Goal: Task Accomplishment & Management: Use online tool/utility

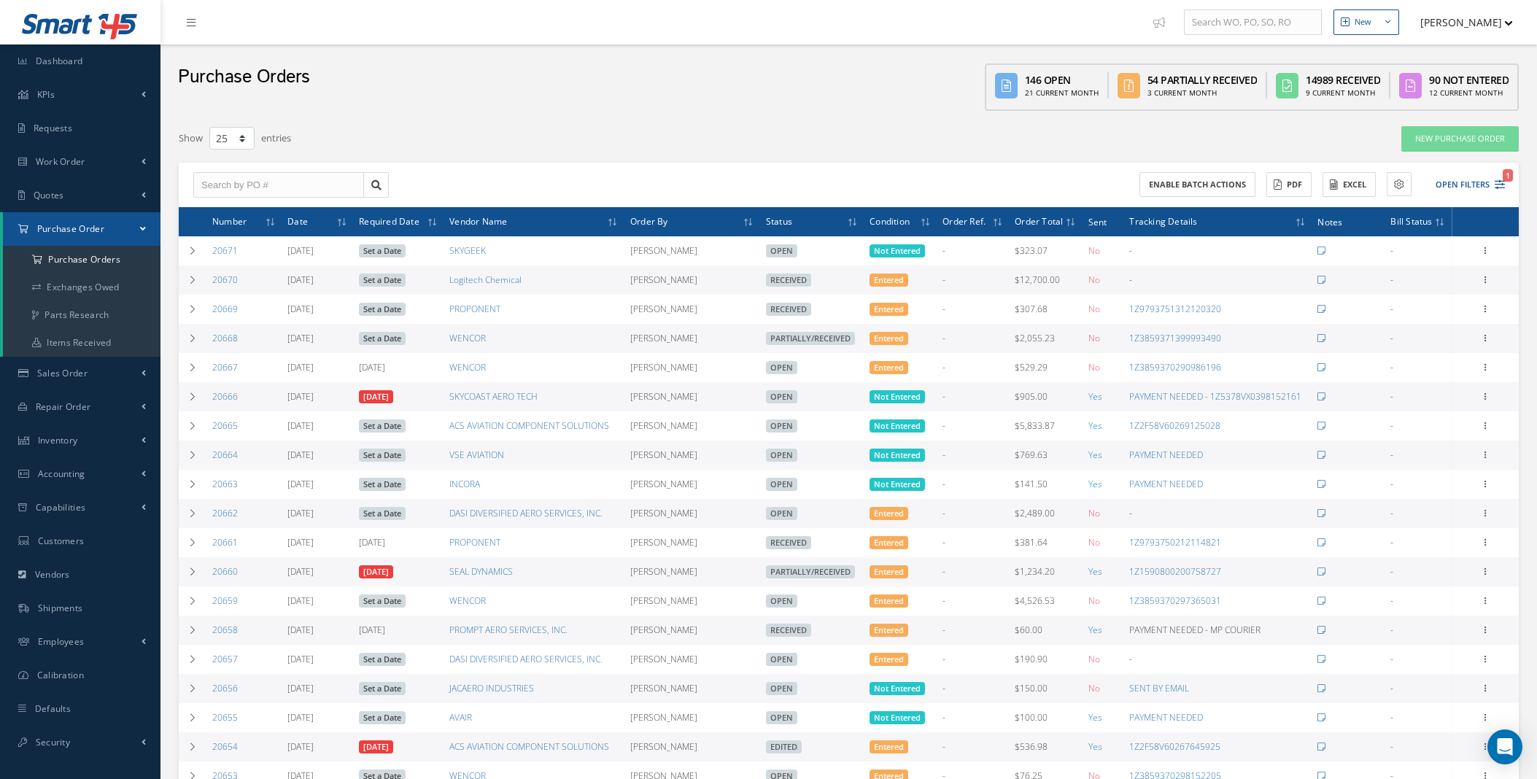
select select "25"
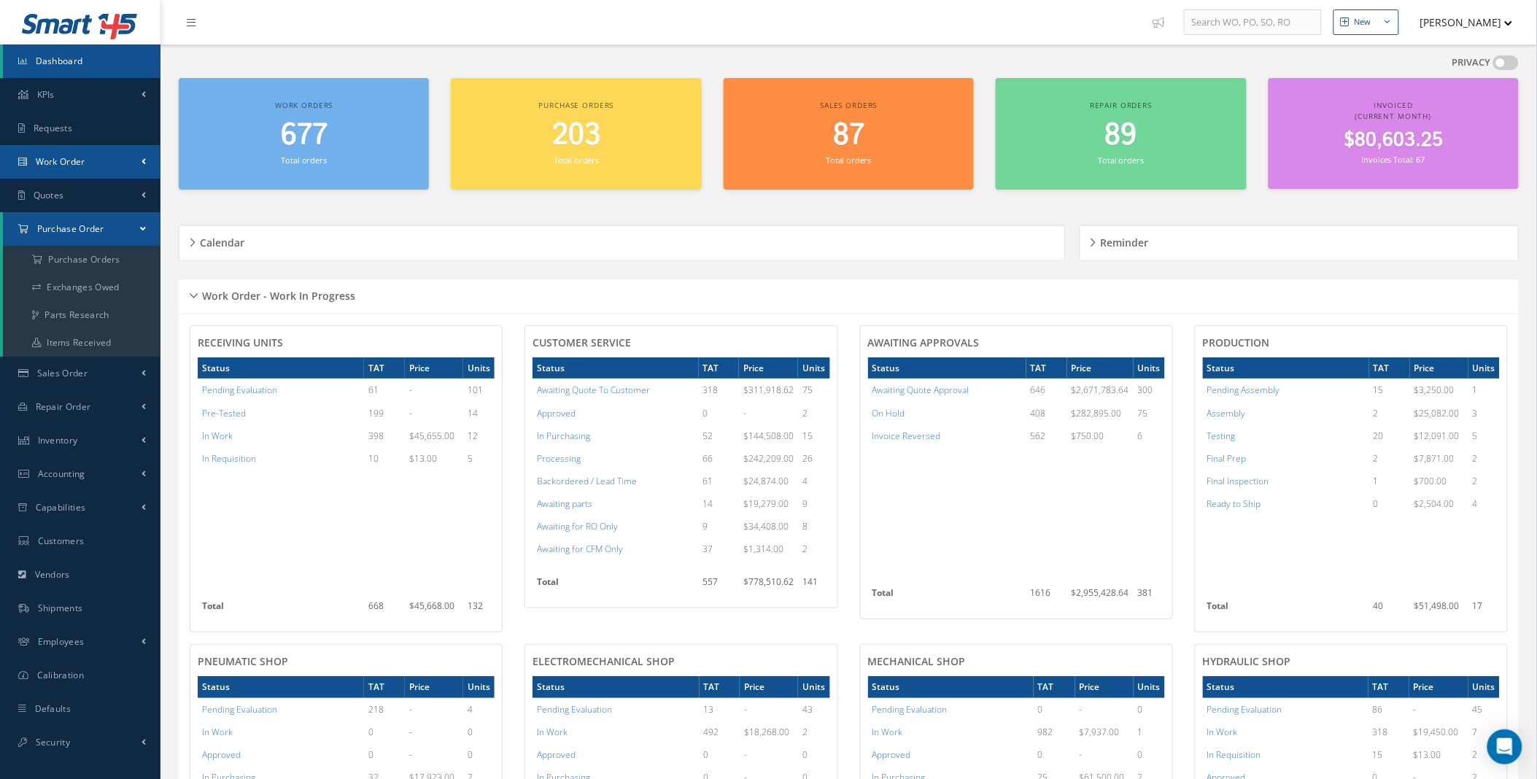
click at [125, 151] on link "Work Order" at bounding box center [80, 162] width 161 height 34
click at [91, 222] on link "Work Order" at bounding box center [82, 220] width 158 height 28
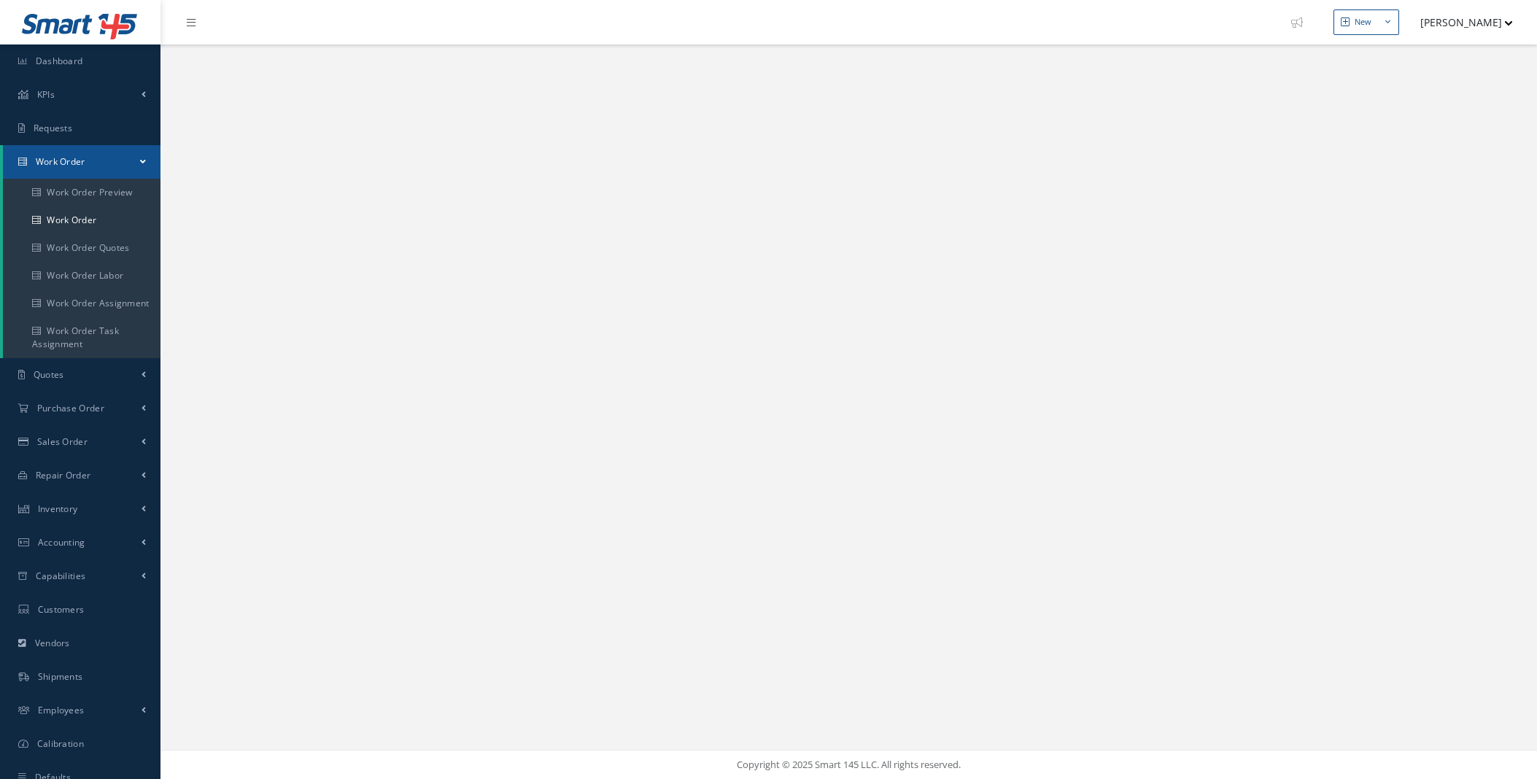
select select "25"
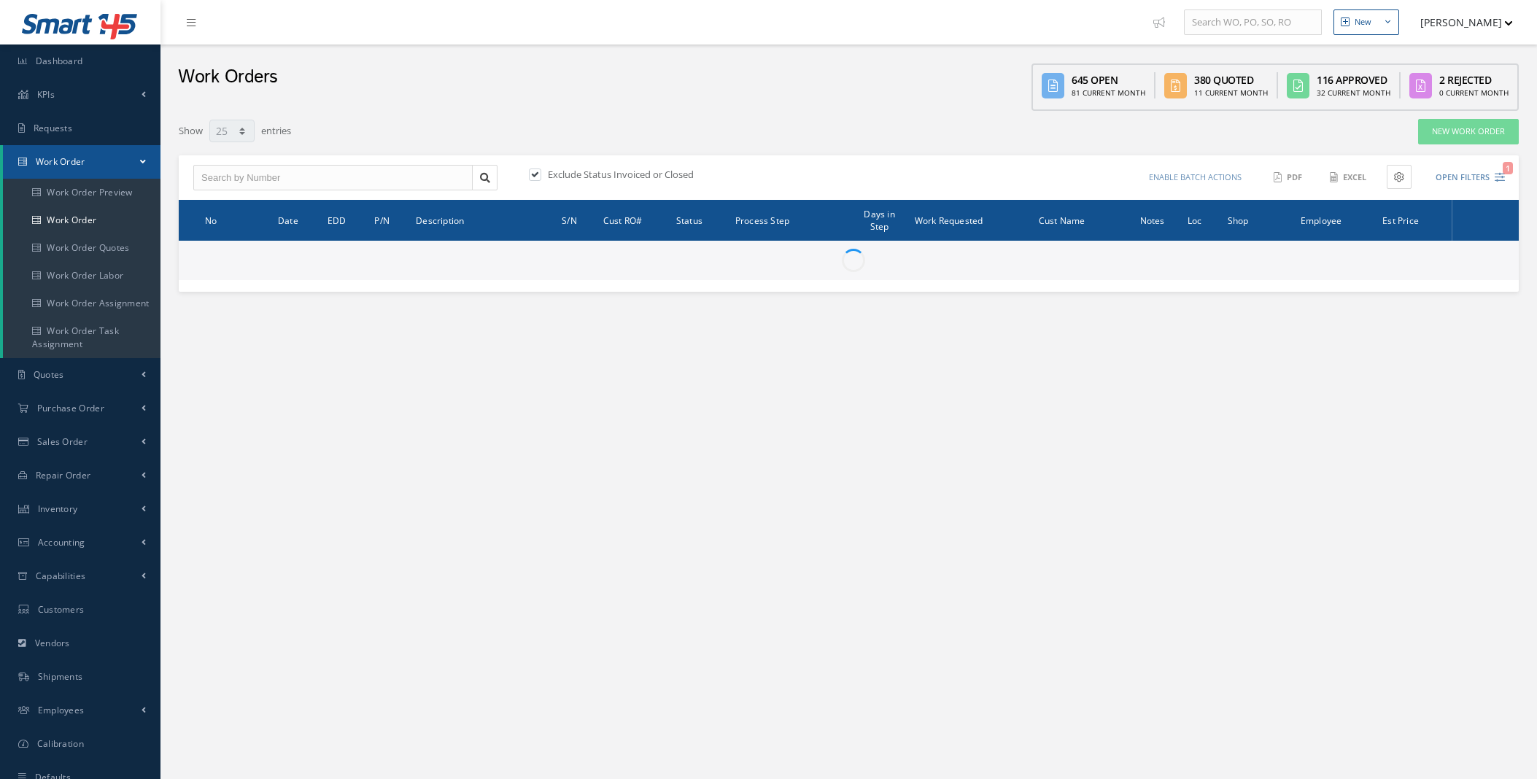
type input "All Work Request"
type input "All Work Performed"
type input "All Status"
type input "WO Part Status"
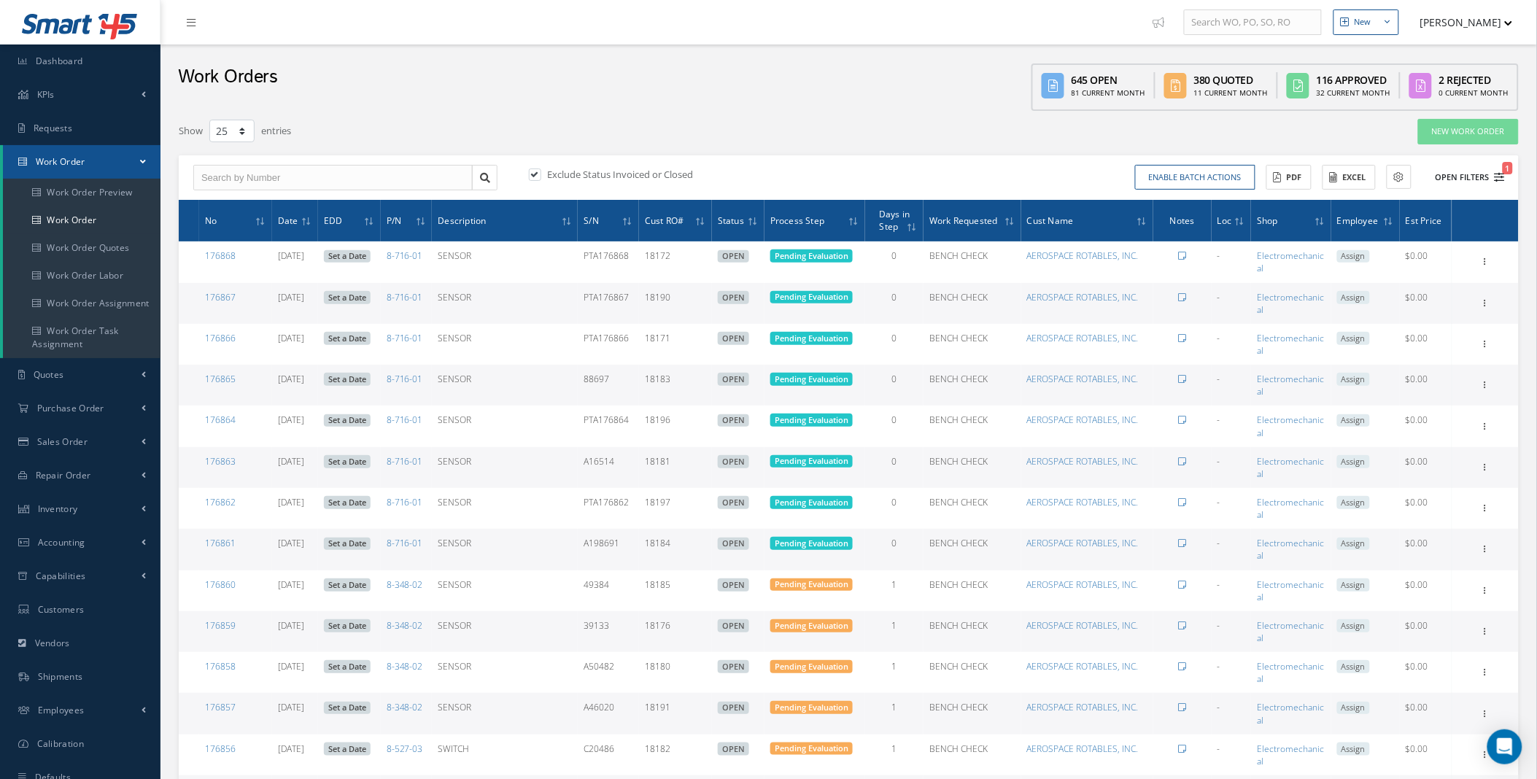
click at [1500, 175] on icon "1" at bounding box center [1500, 177] width 10 height 10
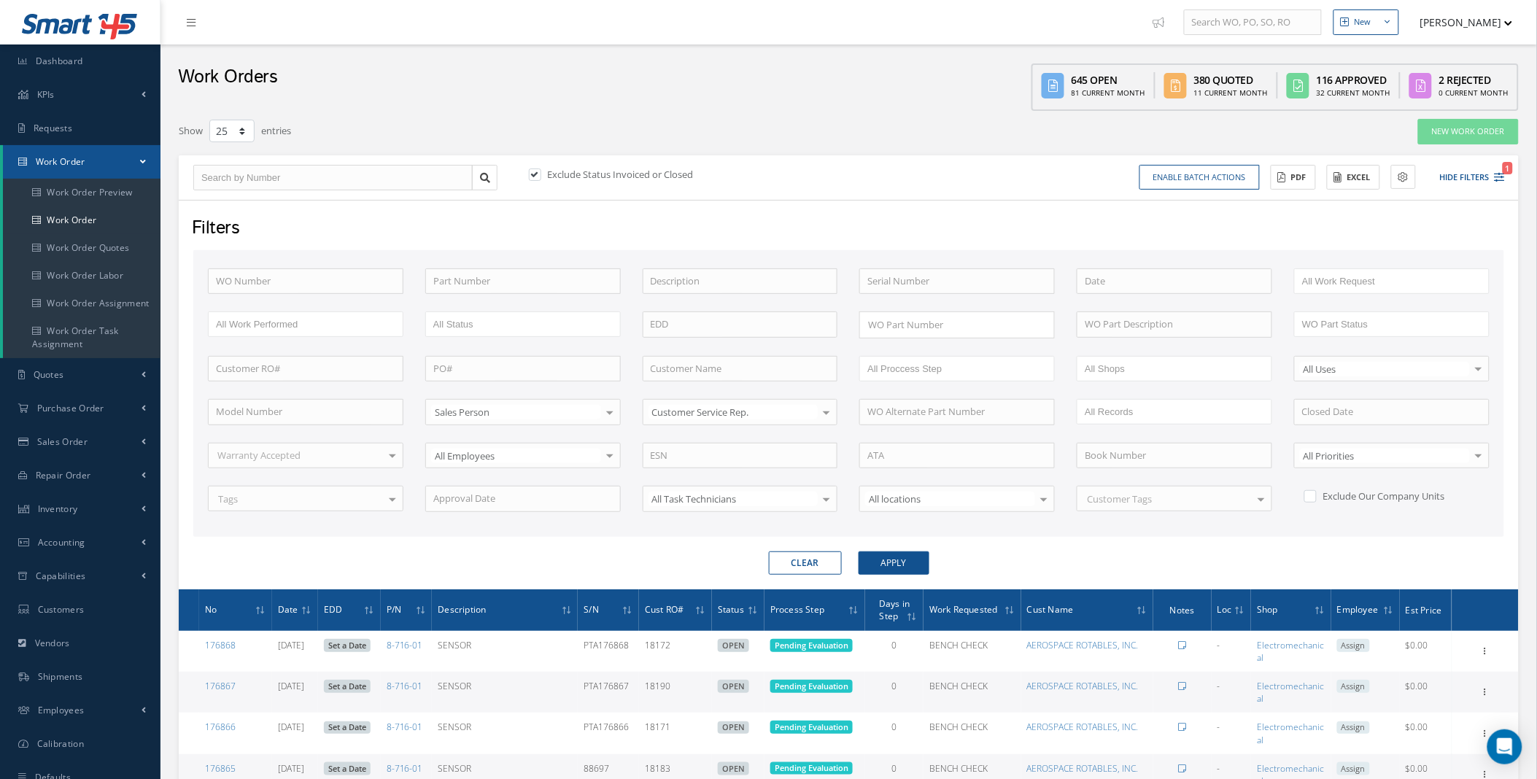
click at [542, 172] on label at bounding box center [543, 174] width 4 height 13
click at [538, 172] on input "checkbox" at bounding box center [533, 175] width 9 height 9
checkbox input "false"
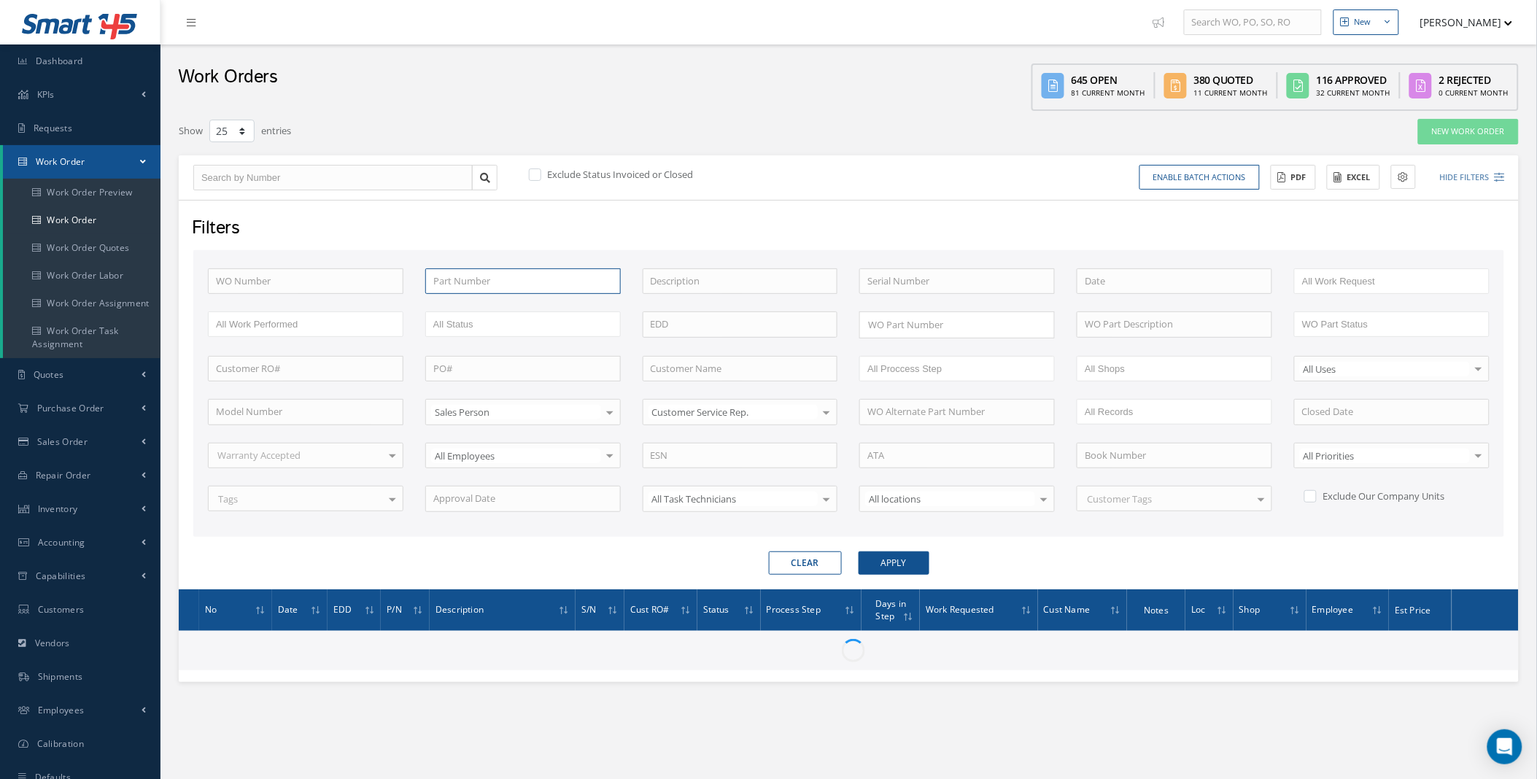
click at [476, 272] on input "text" at bounding box center [523, 281] width 196 height 26
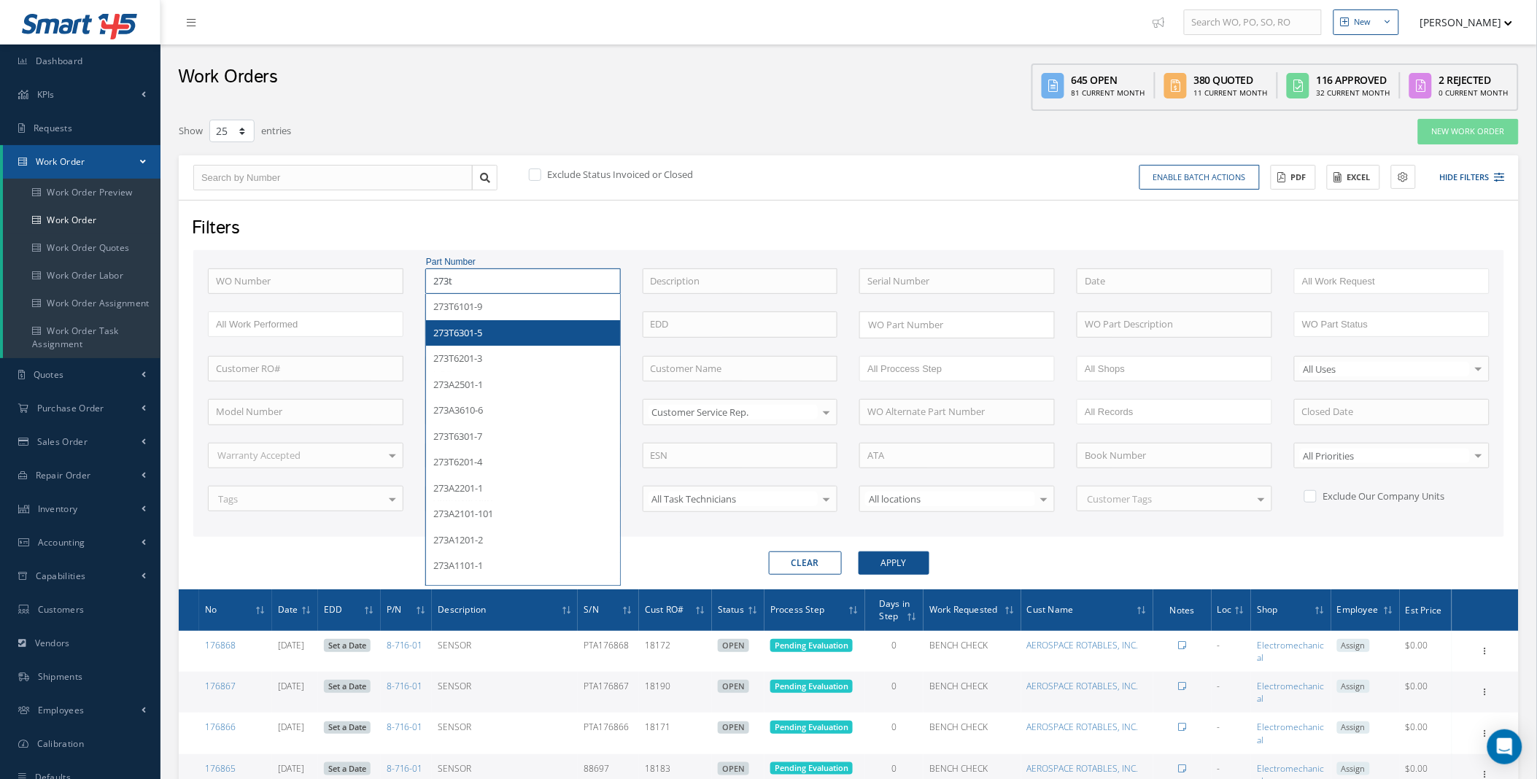
type input "273t"
click at [682, 370] on input "text" at bounding box center [741, 369] width 196 height 26
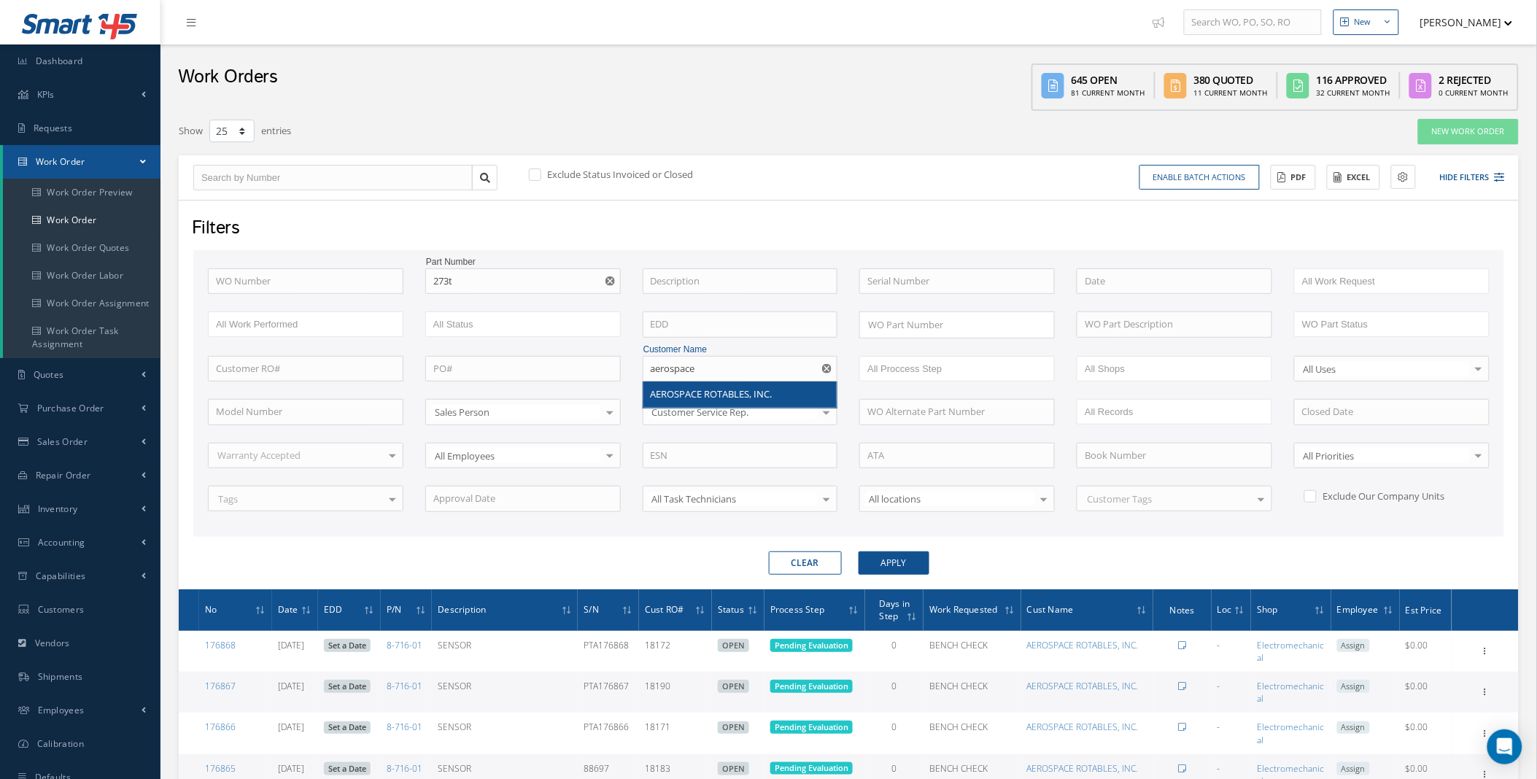
click at [725, 394] on span "AEROSPACE ROTABLES, INC." at bounding box center [712, 393] width 122 height 13
type input "AEROSPACE ROTABLES, INC."
click at [897, 565] on button "Apply" at bounding box center [894, 563] width 71 height 23
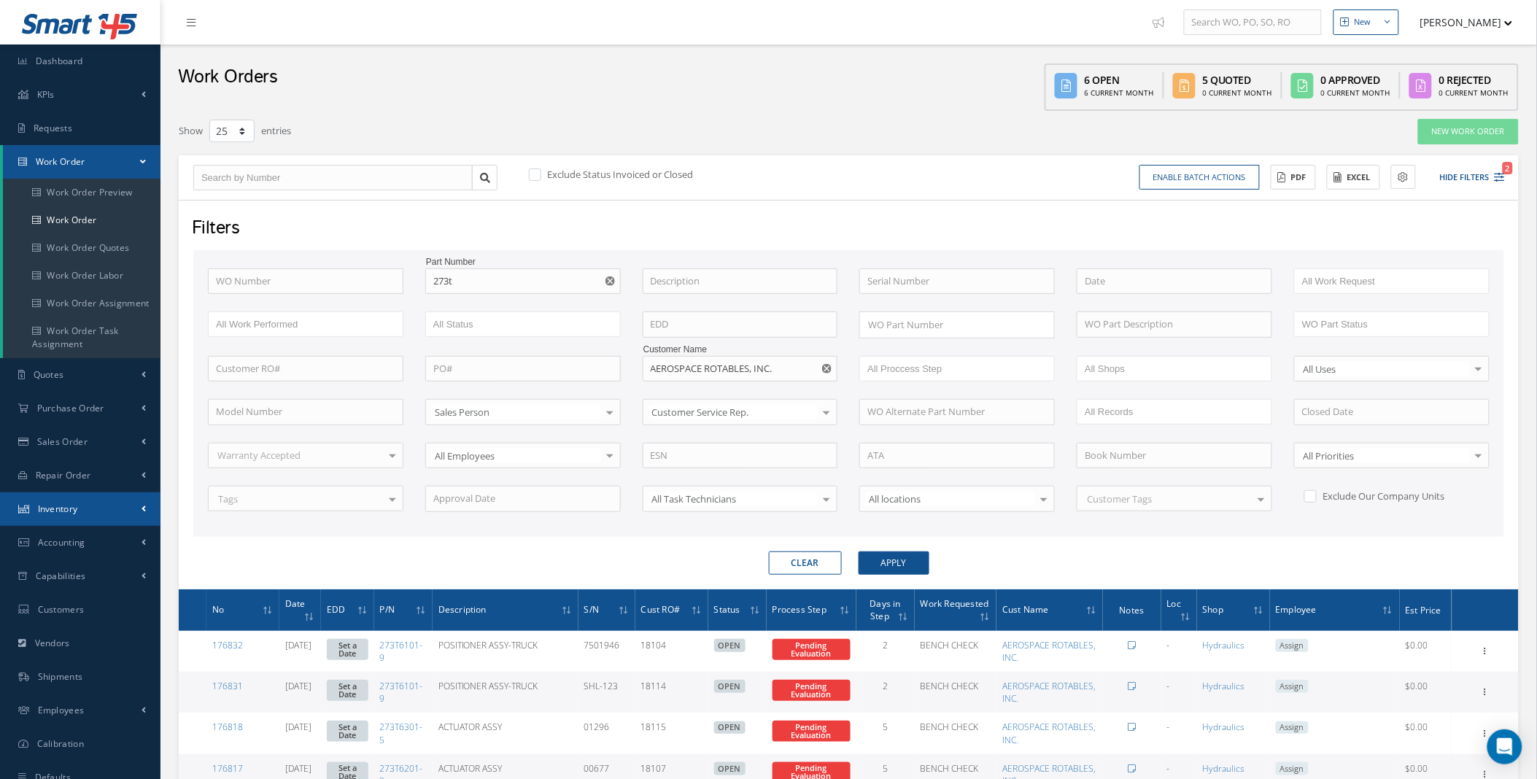
click at [148, 507] on link "Inventory" at bounding box center [80, 509] width 161 height 34
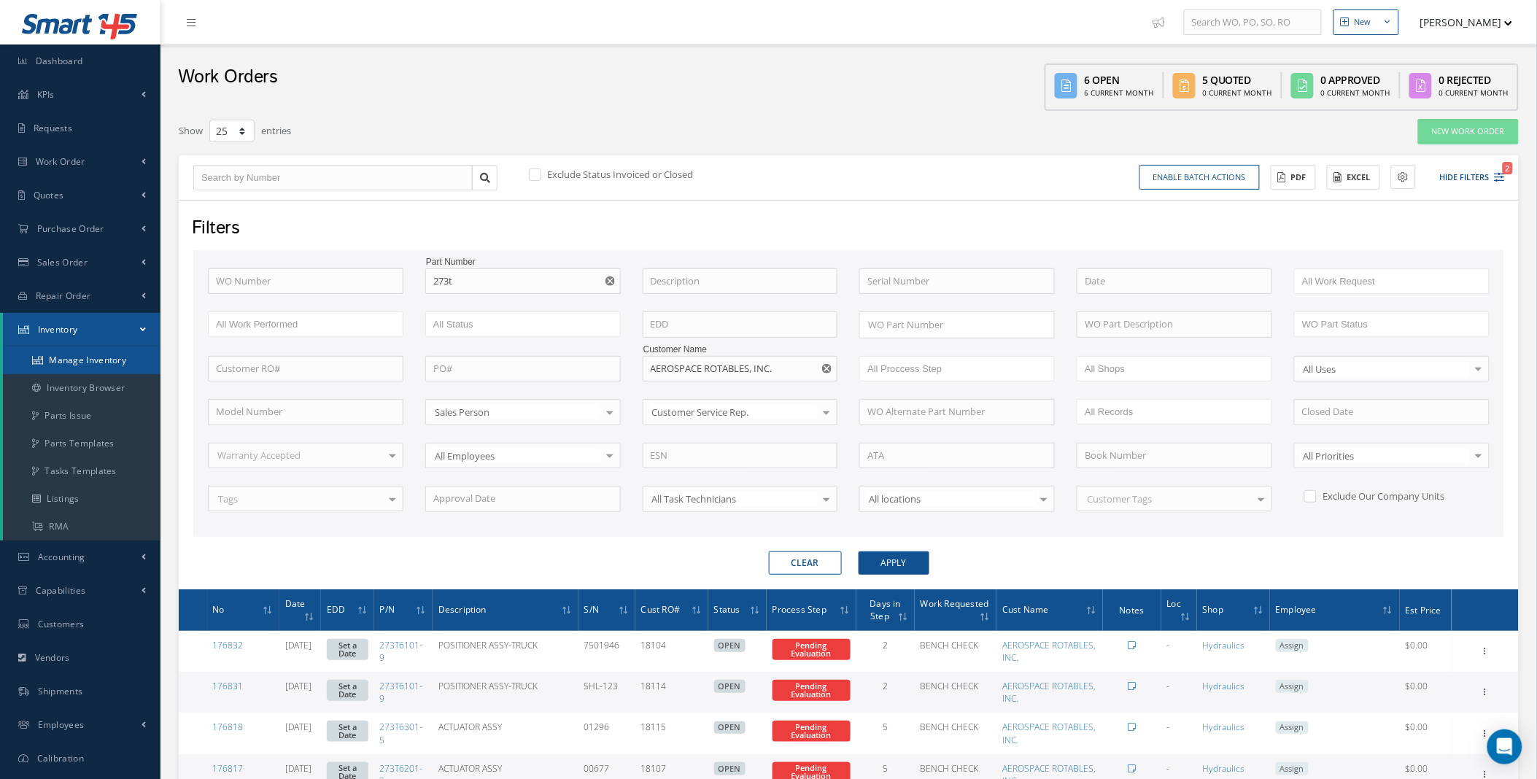
click at [96, 363] on link "Manage Inventory" at bounding box center [82, 361] width 158 height 28
click at [249, 125] on select "10 25 50 100" at bounding box center [231, 131] width 45 height 23
click at [236, 134] on select "10 25 50 100" at bounding box center [231, 131] width 45 height 23
select select "100"
click at [209, 120] on select "10 25 50 100" at bounding box center [231, 131] width 45 height 23
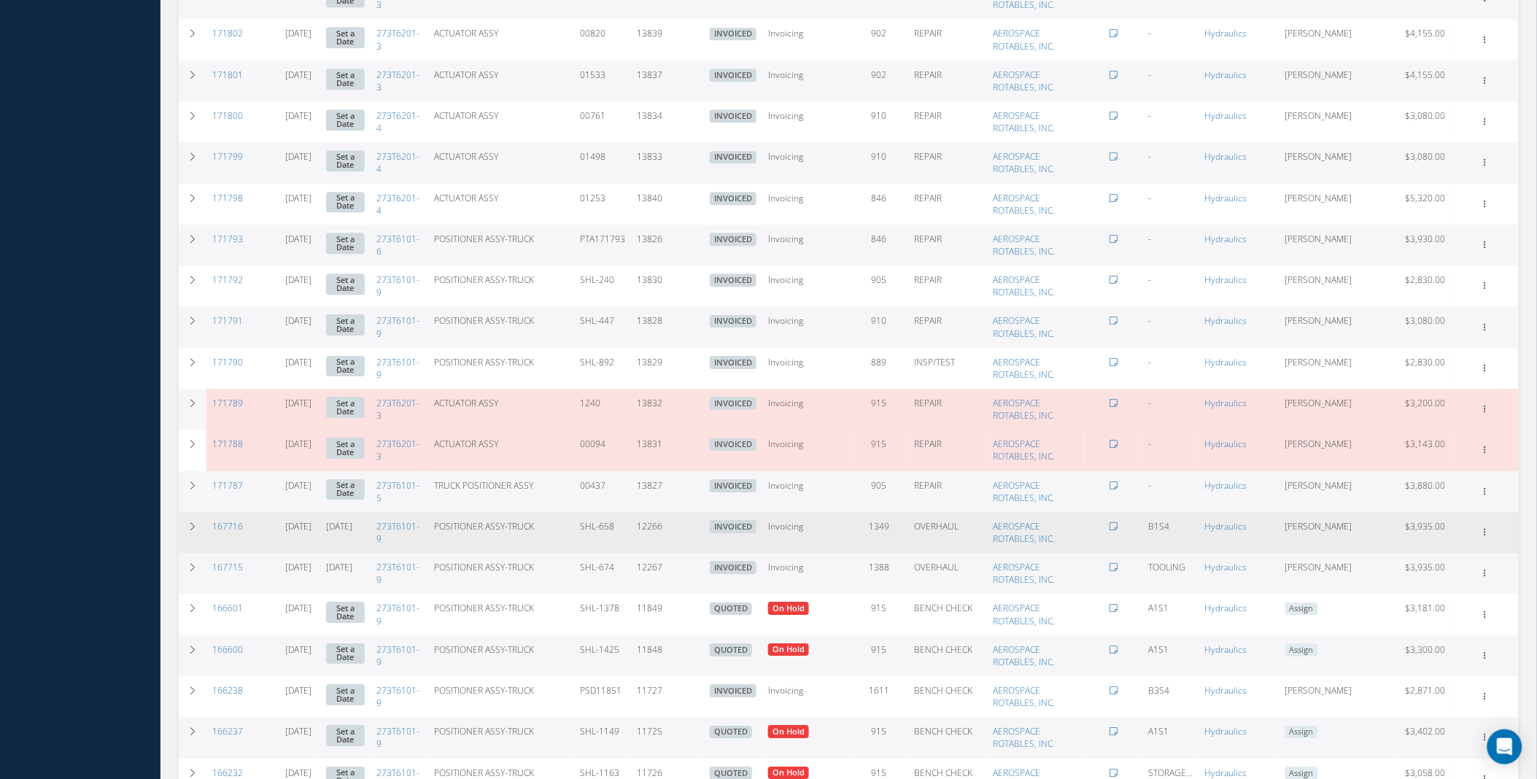
scroll to position [1974, 0]
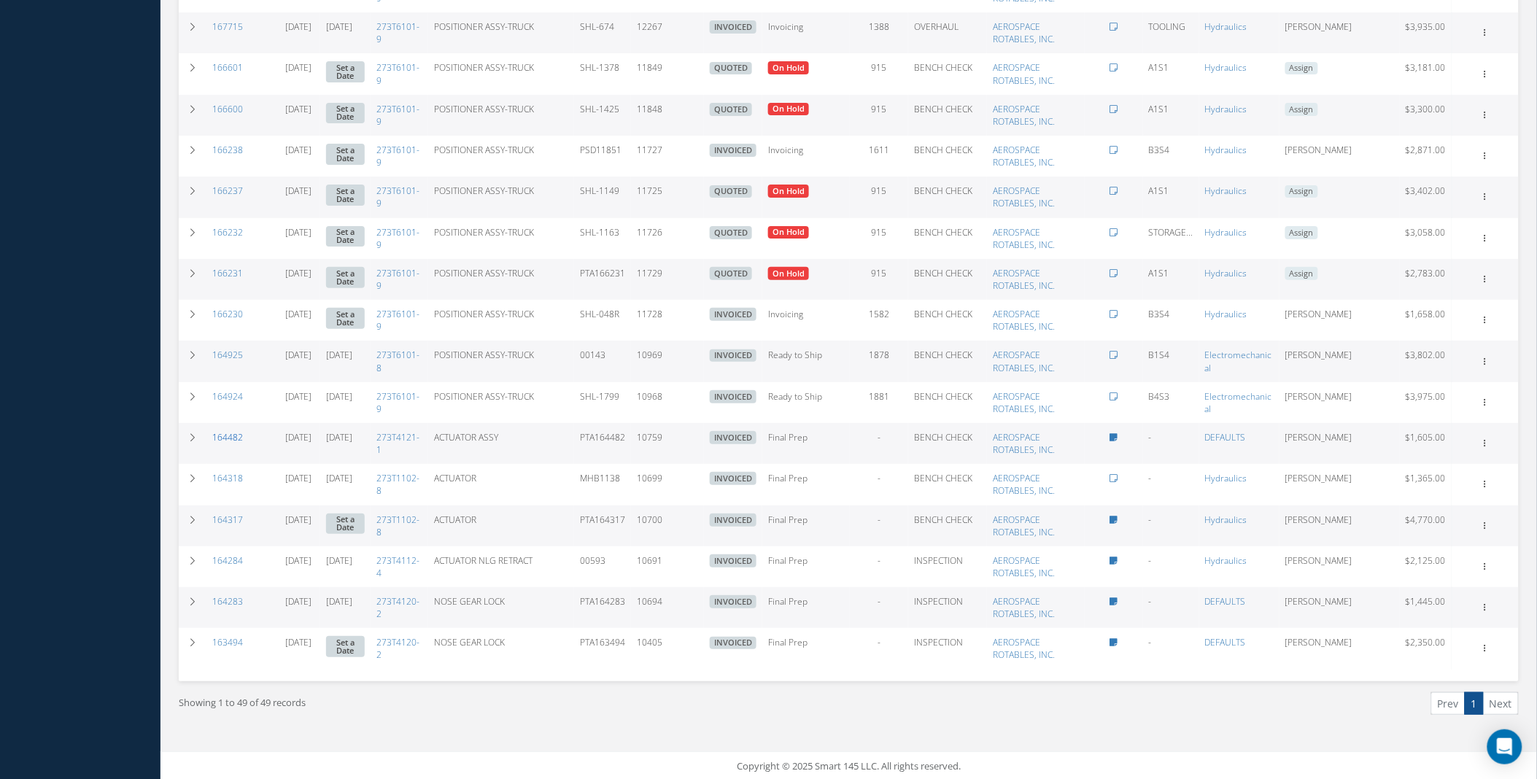
click at [227, 438] on link "164482" at bounding box center [227, 437] width 31 height 12
click at [387, 711] on div "Showing 1 to 49 of 49 records" at bounding box center [508, 709] width 681 height 34
click at [225, 598] on link "164283" at bounding box center [227, 601] width 31 height 12
click at [226, 435] on link "164482" at bounding box center [227, 437] width 31 height 12
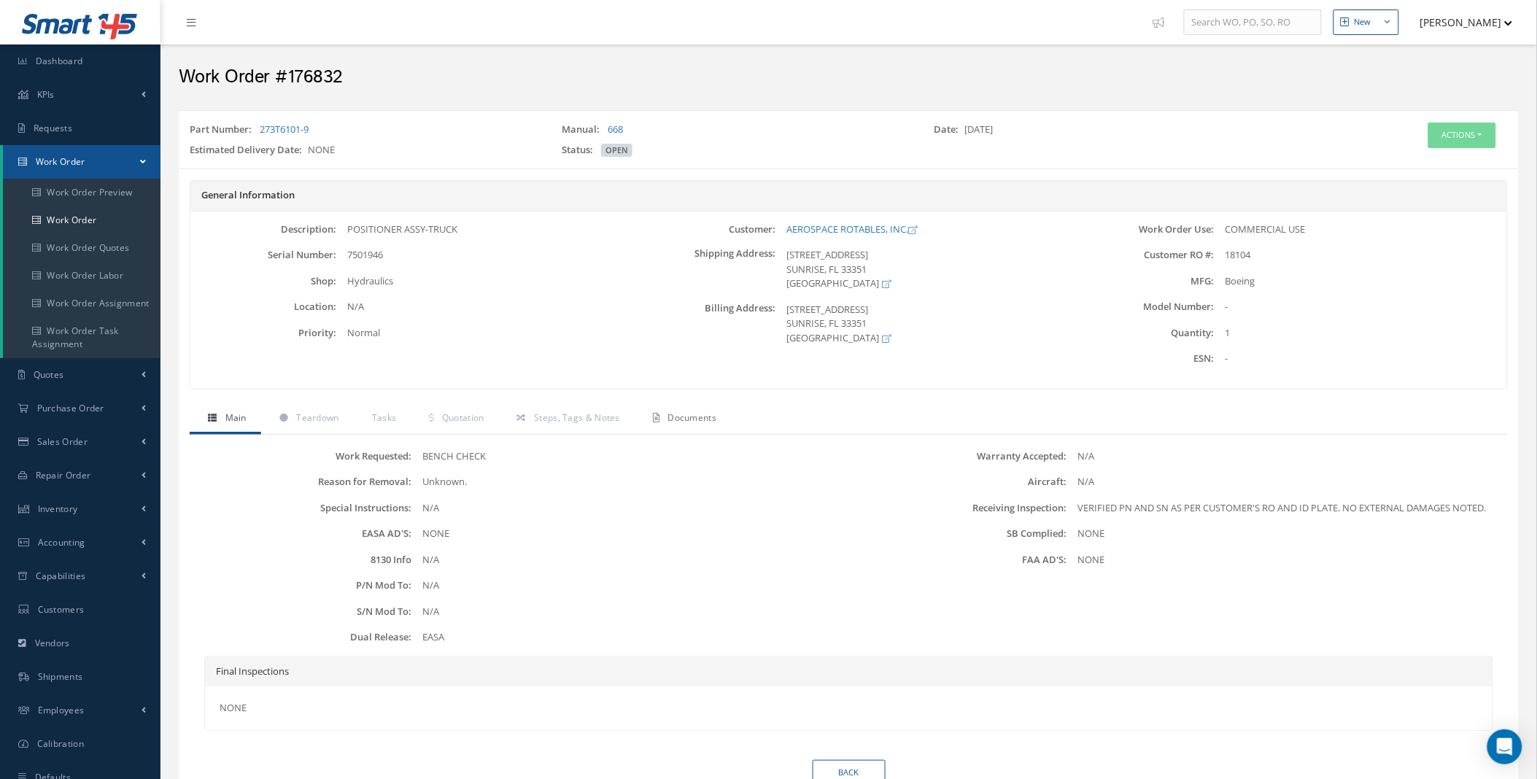
click at [703, 412] on span "Documents" at bounding box center [692, 418] width 49 height 12
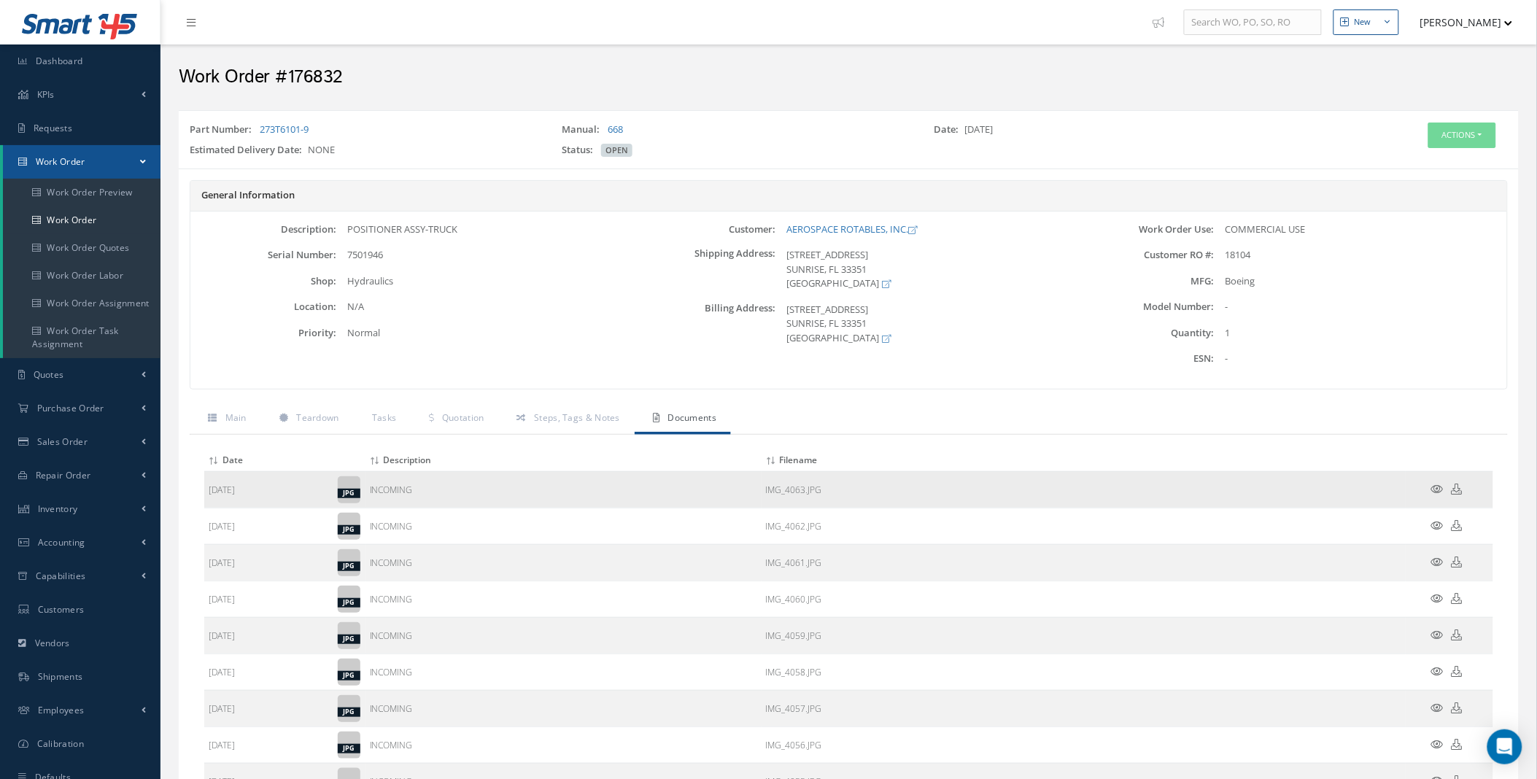
click at [1436, 484] on icon at bounding box center [1438, 489] width 12 height 11
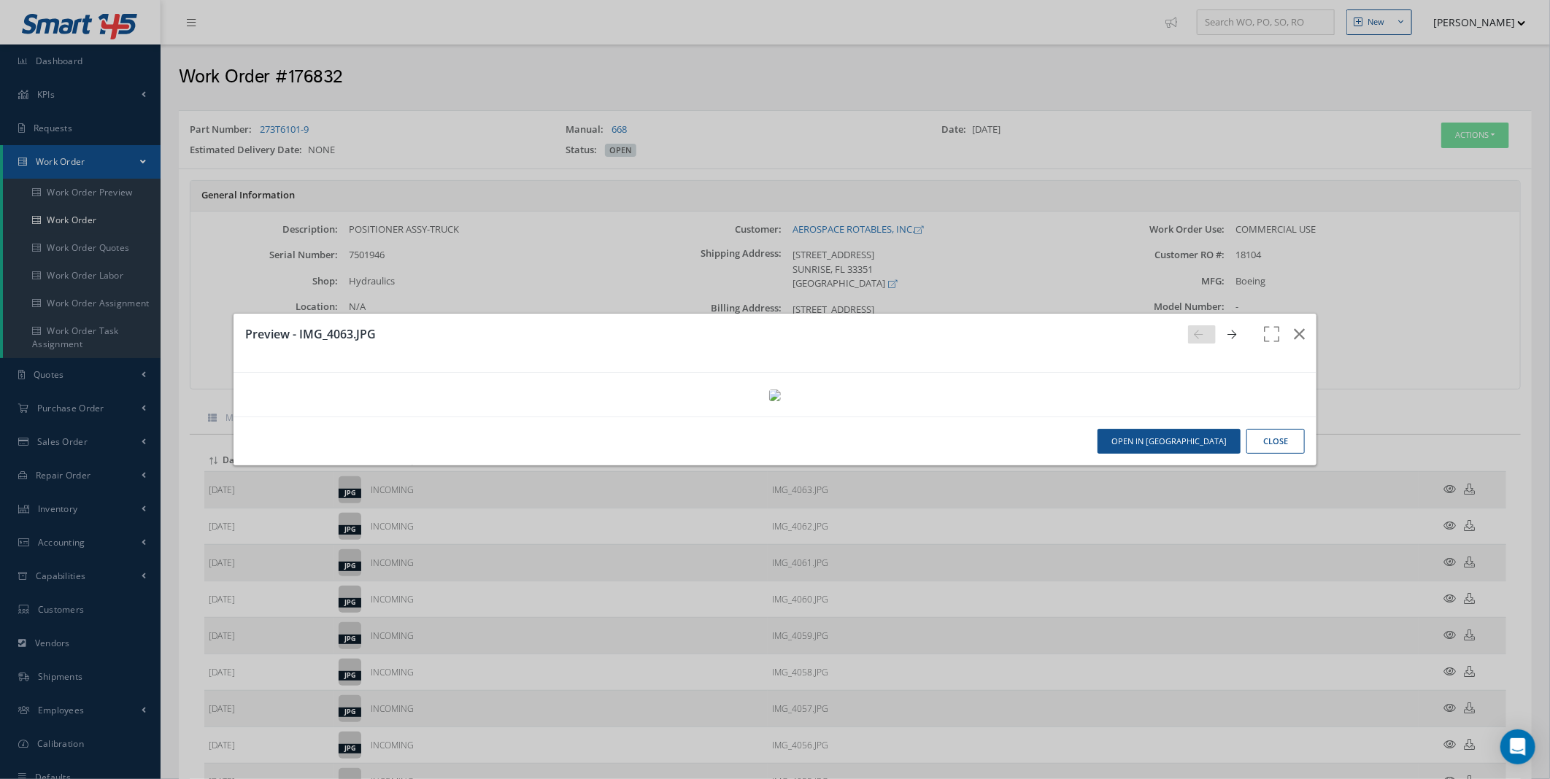
click at [1232, 325] on link at bounding box center [1235, 334] width 28 height 18
click at [1229, 325] on link at bounding box center [1235, 334] width 28 height 18
click at [1294, 325] on icon "button" at bounding box center [1299, 334] width 11 height 18
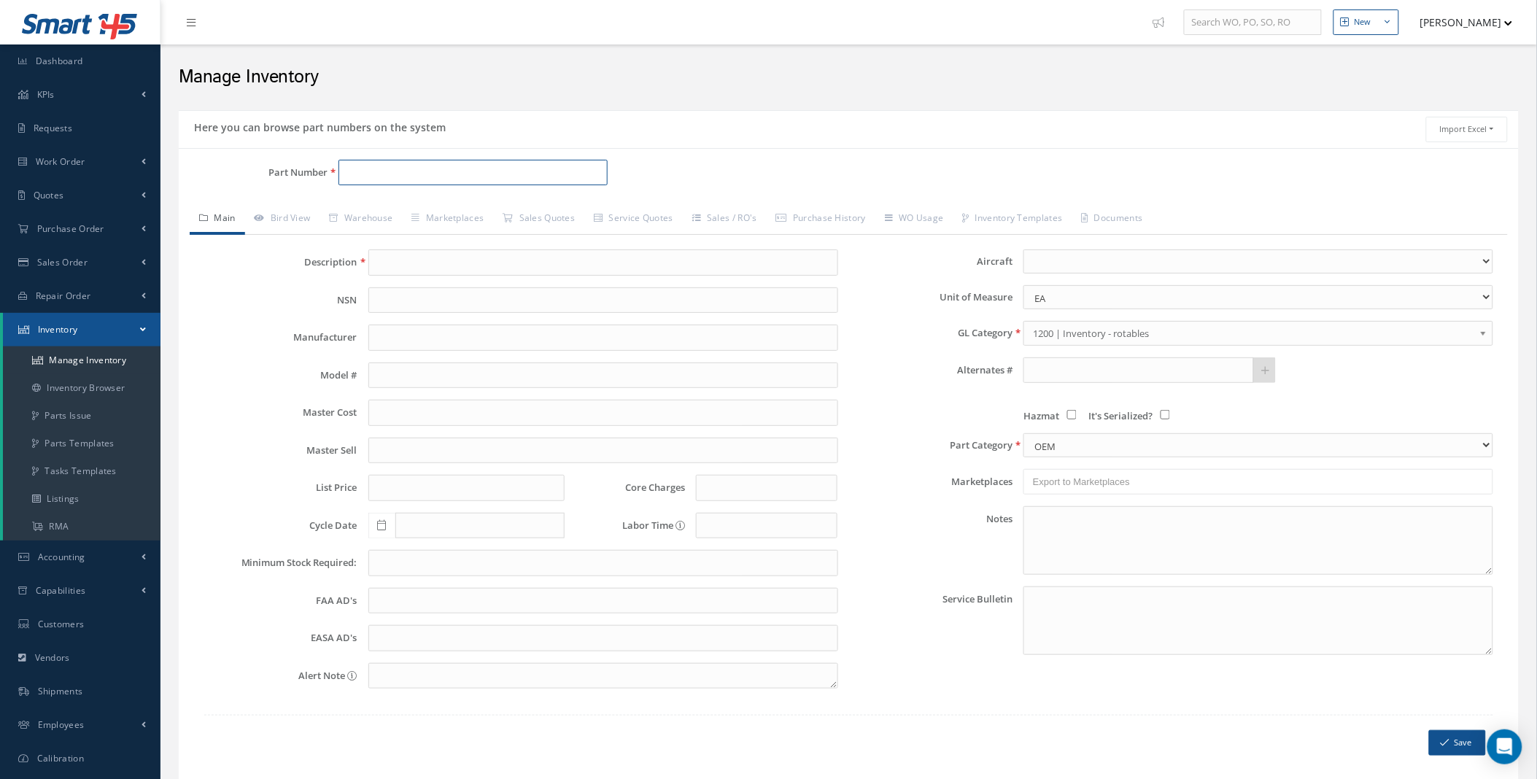
click at [436, 178] on input "Part Number" at bounding box center [473, 173] width 269 height 26
click at [455, 214] on span "273T0020-1" at bounding box center [409, 211] width 131 height 15
type input "273T0020-1"
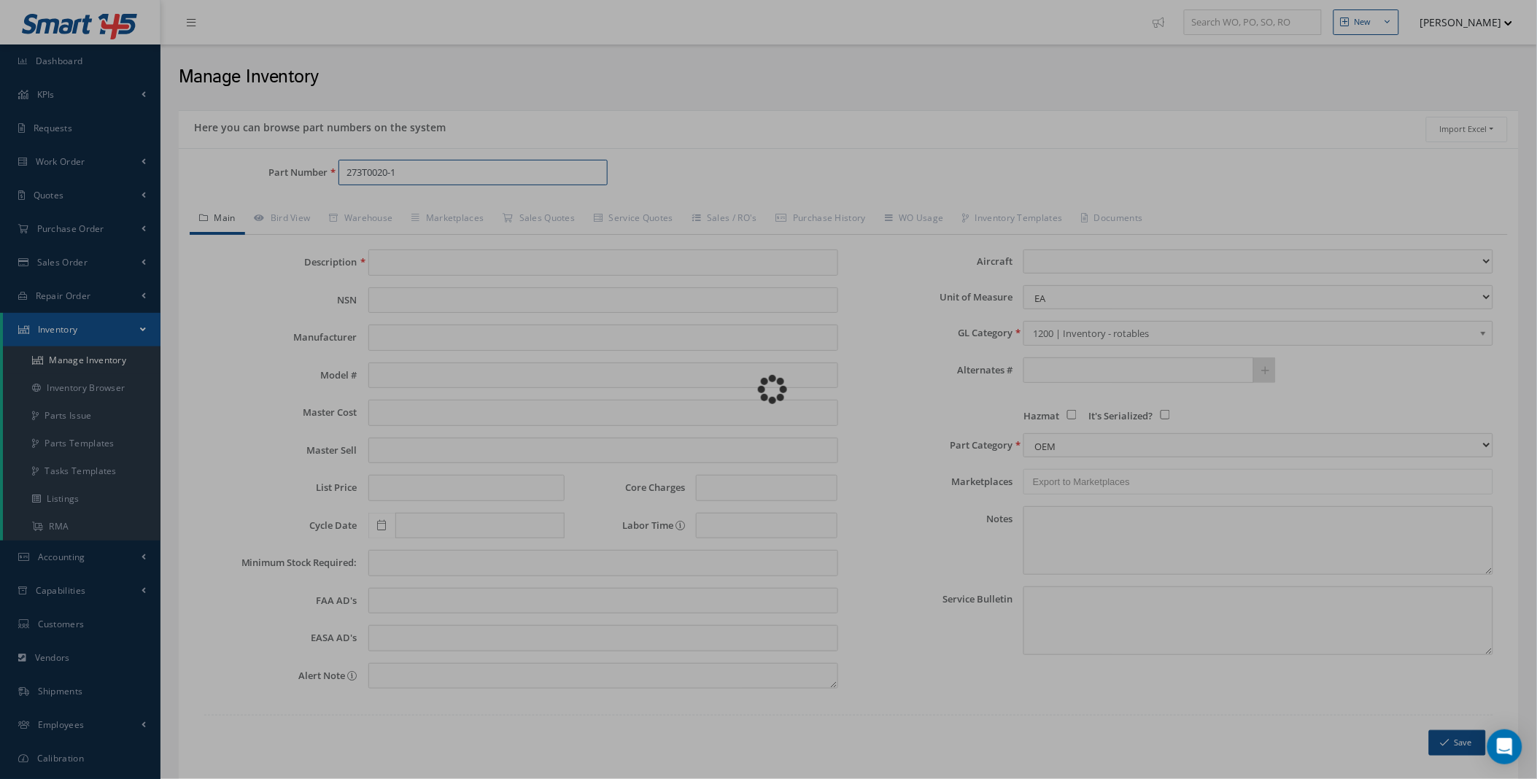
type input "CYLINDER ASSY."
type input "0.00"
select select
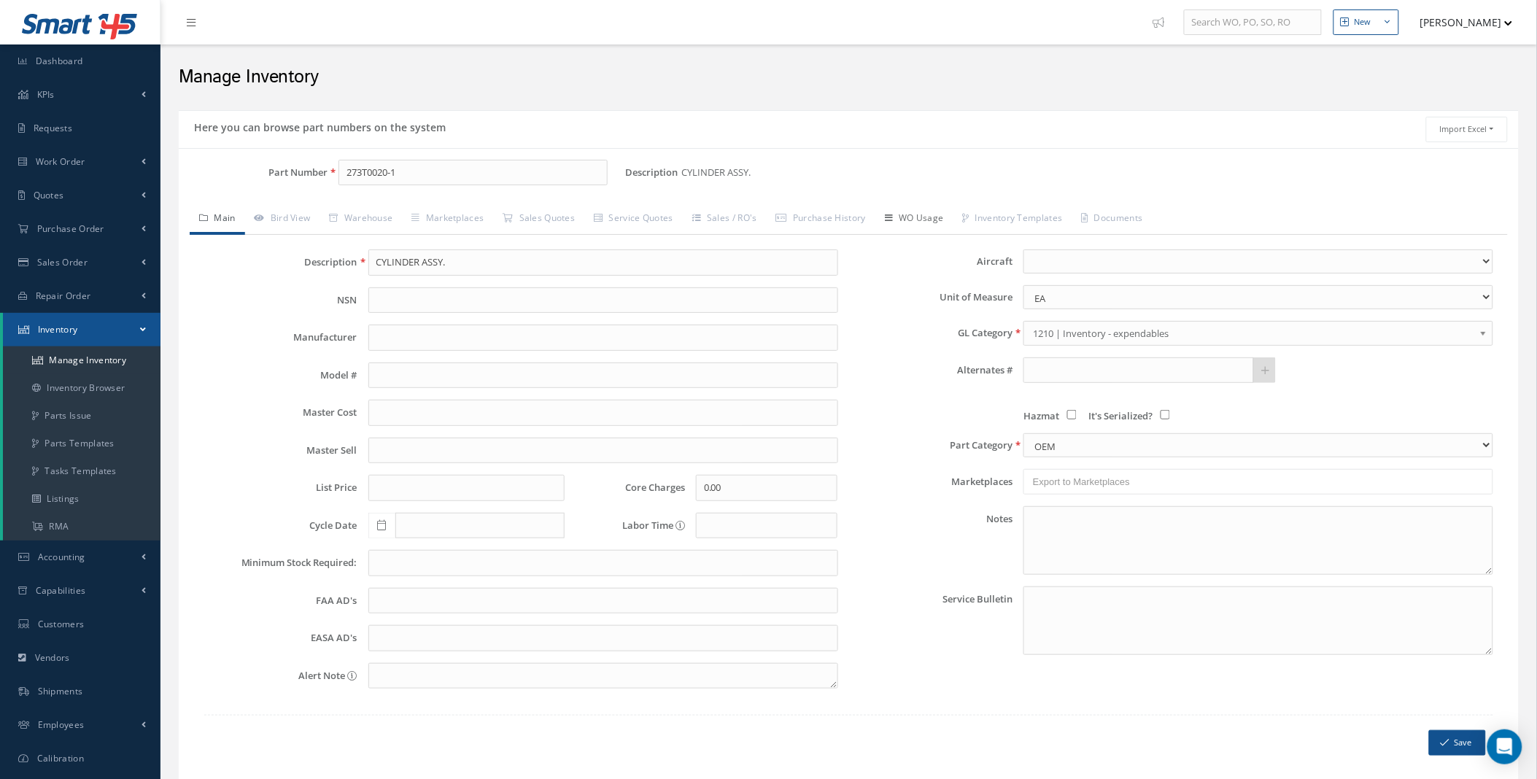
click at [929, 226] on link "WO Usage" at bounding box center [915, 219] width 78 height 31
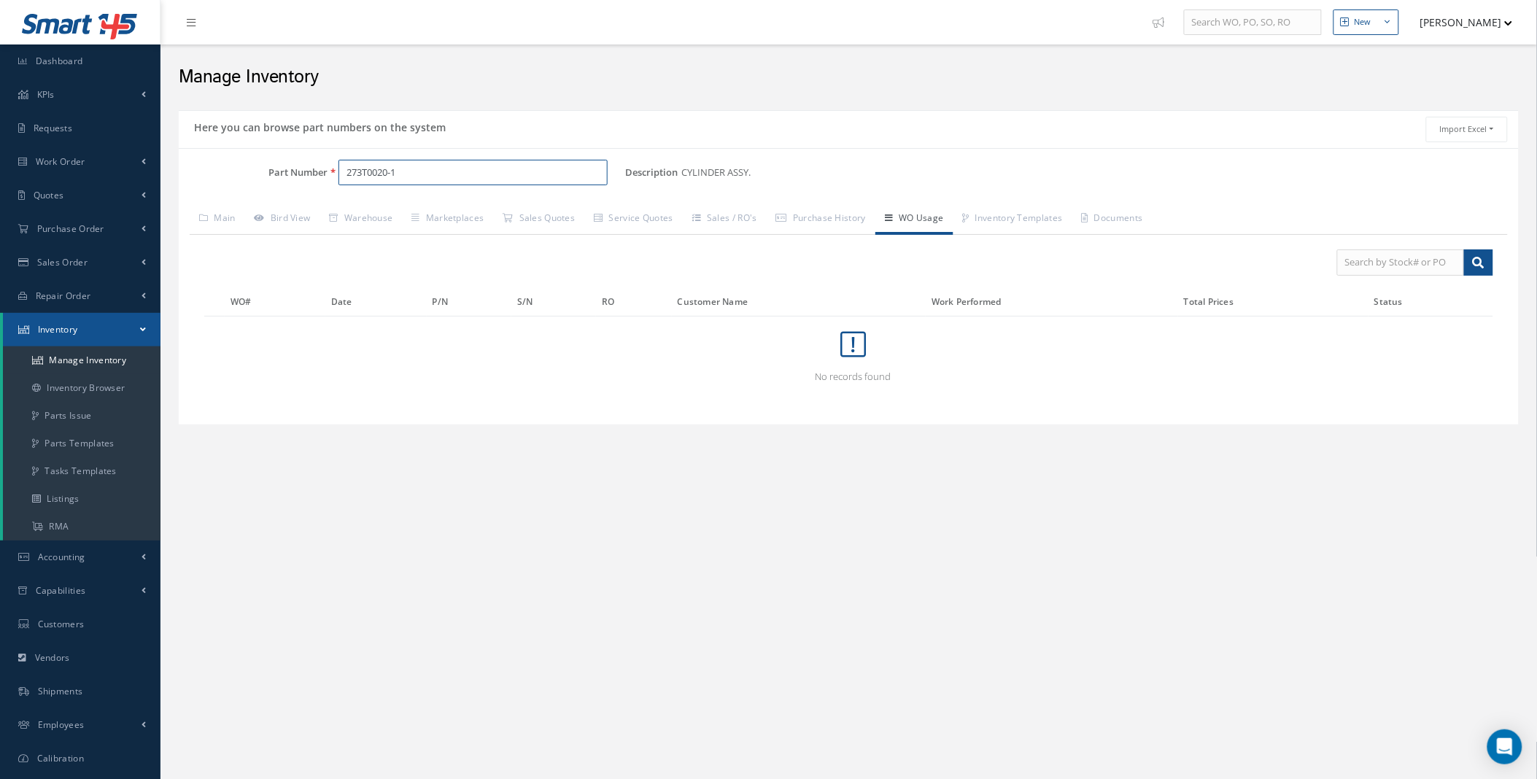
click at [506, 168] on input "273T0020-1" at bounding box center [473, 173] width 269 height 26
click at [499, 212] on span "CYLINDER" at bounding box center [584, 211] width 219 height 15
type input "273T0020-2"
drag, startPoint x: 523, startPoint y: 331, endPoint x: 463, endPoint y: 333, distance: 59.9
click at [463, 333] on td "273T4120-2" at bounding box center [507, 328] width 141 height 22
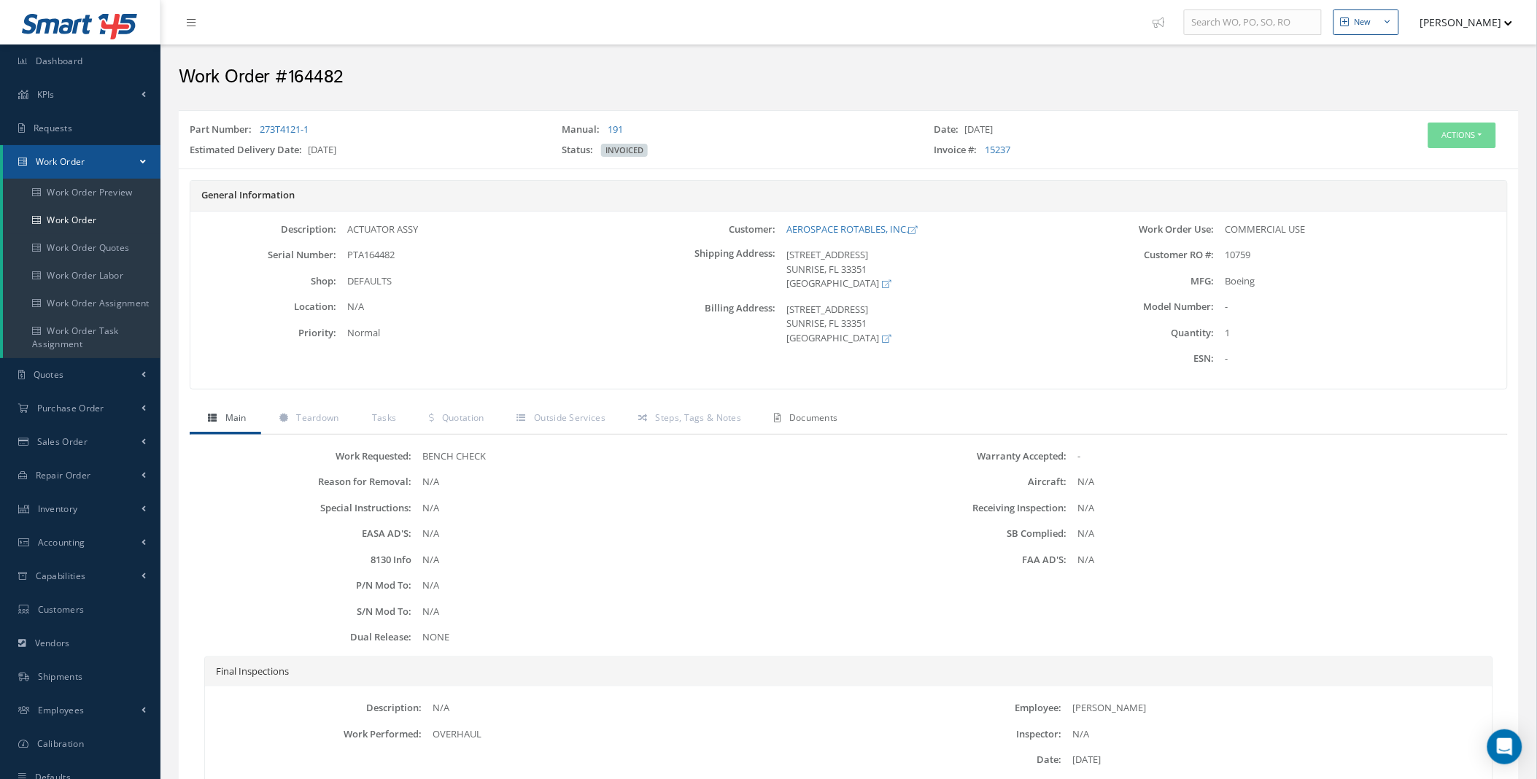
click at [811, 421] on span "Documents" at bounding box center [813, 418] width 49 height 12
